Goal: Transaction & Acquisition: Purchase product/service

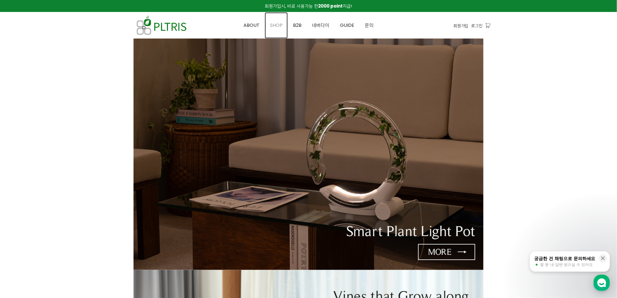
click at [279, 23] on span "SHOP" at bounding box center [276, 25] width 13 height 7
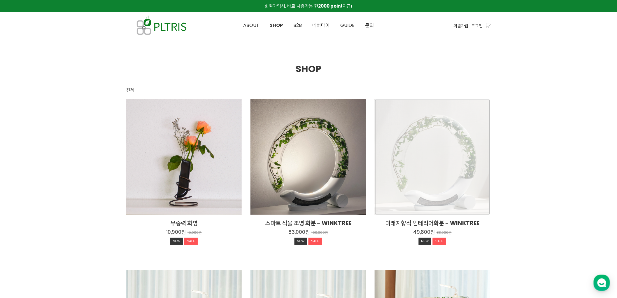
click at [393, 142] on div "미래지향적 인테리어화분 - WINKTREE 49,800원 83,000원 NEW SALE" at bounding box center [432, 156] width 115 height 115
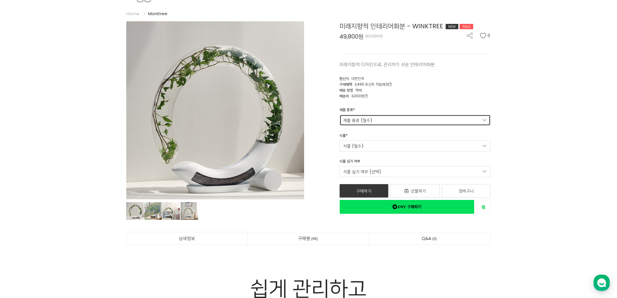
click at [414, 120] on link "제품 종류 (필수)" at bounding box center [415, 120] width 151 height 11
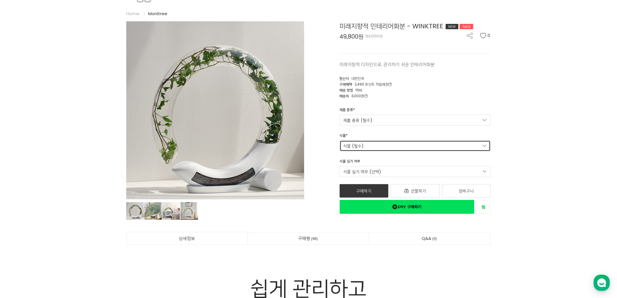
click at [394, 145] on link "식물 (필수)" at bounding box center [415, 145] width 151 height 11
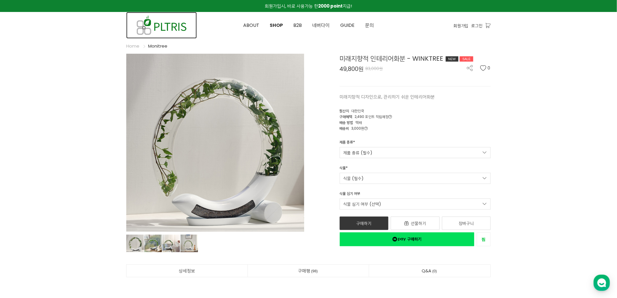
click at [144, 25] on img at bounding box center [161, 25] width 71 height 27
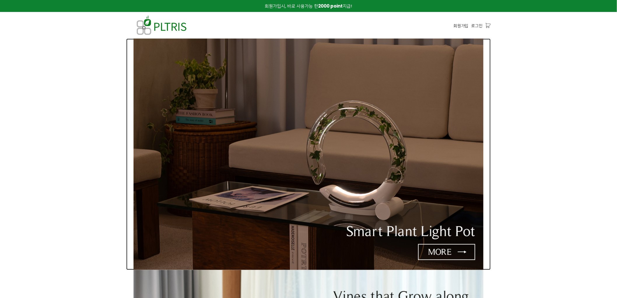
click at [333, 149] on img at bounding box center [308, 153] width 350 height 231
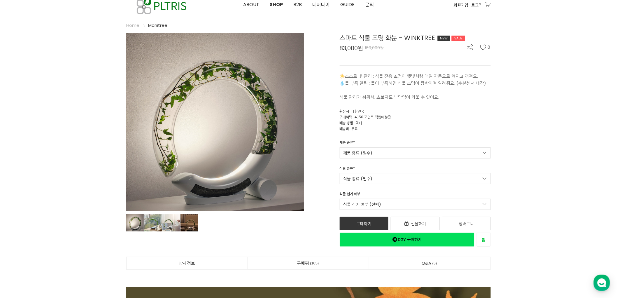
scroll to position [32, 0]
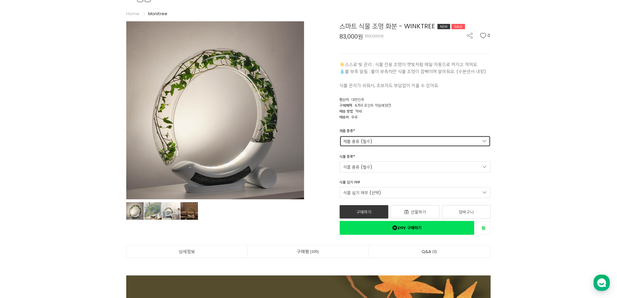
click at [421, 140] on link "제품 종류 (필수)" at bounding box center [415, 141] width 151 height 11
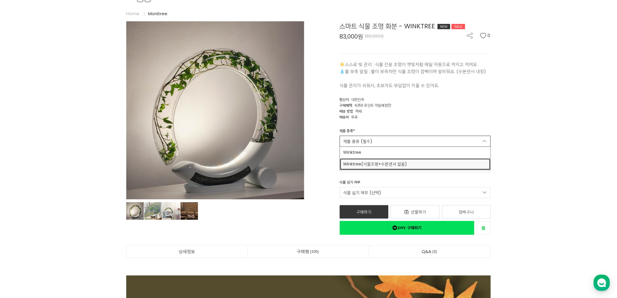
click at [416, 161] on span "Winktree(식물조명+수분센서 없음)" at bounding box center [415, 164] width 144 height 6
click at [399, 164] on link "식물 종류 (필수)" at bounding box center [415, 166] width 151 height 11
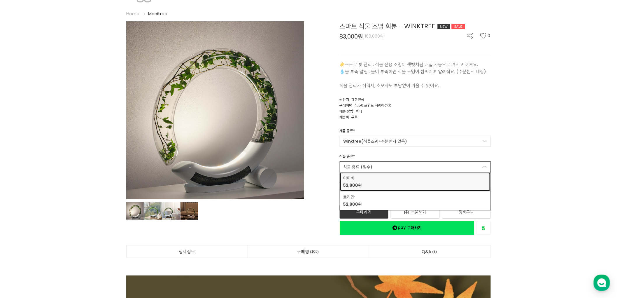
click at [397, 180] on div "아이비 52,800원" at bounding box center [415, 181] width 144 height 13
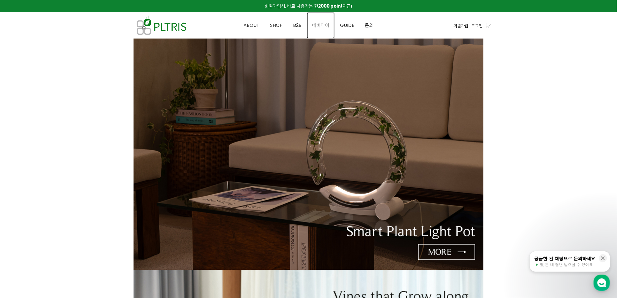
click at [324, 26] on span "네버다이" at bounding box center [320, 25] width 17 height 7
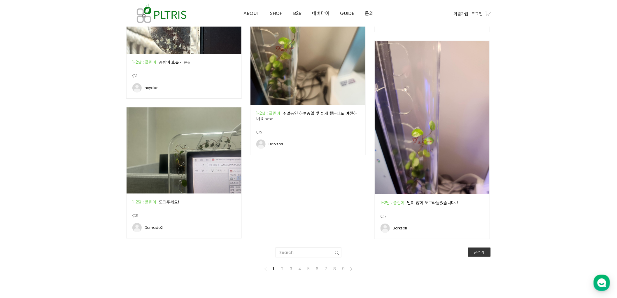
scroll to position [885, 0]
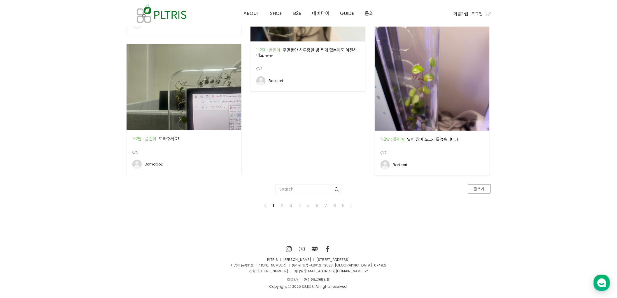
click at [484, 190] on link "글쓰기" at bounding box center [479, 188] width 23 height 9
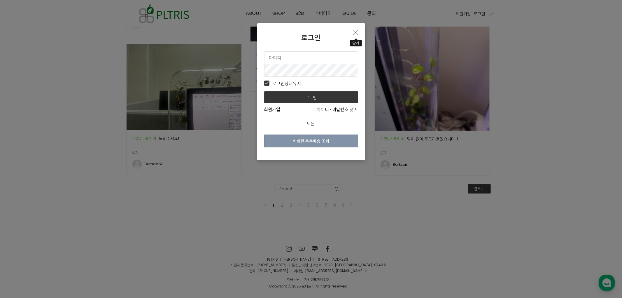
click at [354, 33] on icon "Close" at bounding box center [355, 32] width 5 height 5
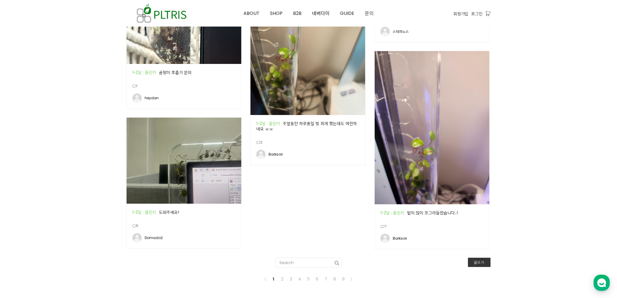
scroll to position [690, 0]
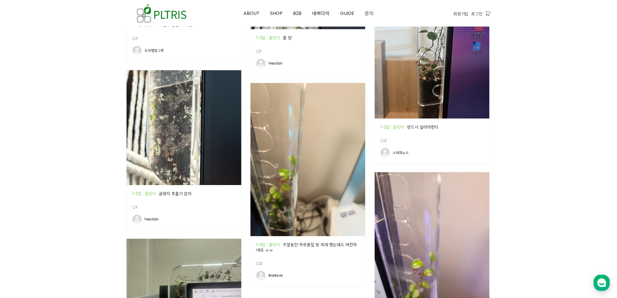
drag, startPoint x: 161, startPoint y: 2, endPoint x: 356, endPoint y: 77, distance: 208.3
click at [356, 78] on div "공지 1~2달 : 플린이 주말동안 하루종일 빛 쬐게 했는데도 여전하네요 ㅠㅠ 0 2 Barksori 2025-06-16" at bounding box center [308, 184] width 124 height 212
